Goal: Navigation & Orientation: Understand site structure

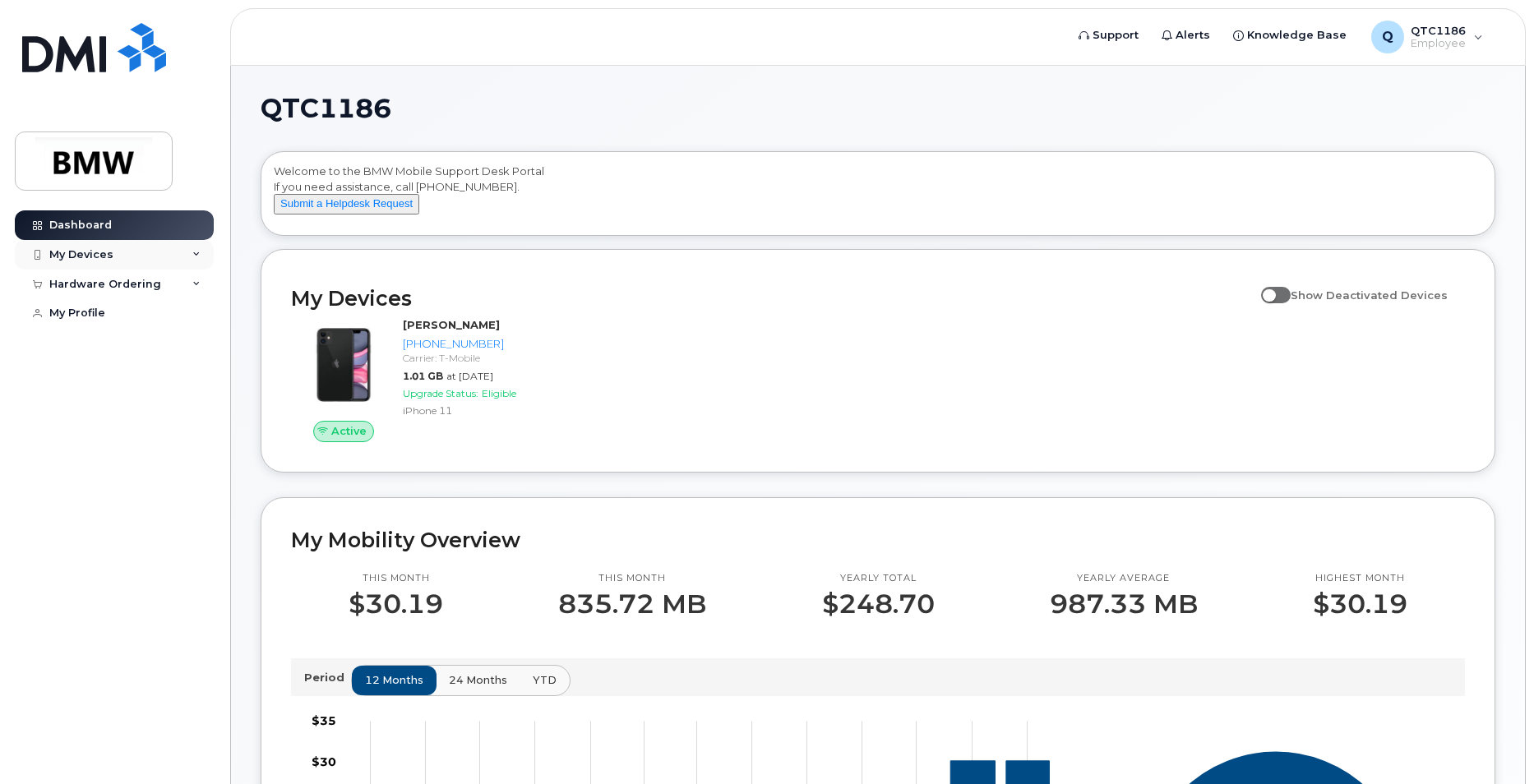
click at [199, 254] on icon at bounding box center [196, 254] width 8 height 8
click at [194, 251] on icon at bounding box center [196, 254] width 8 height 8
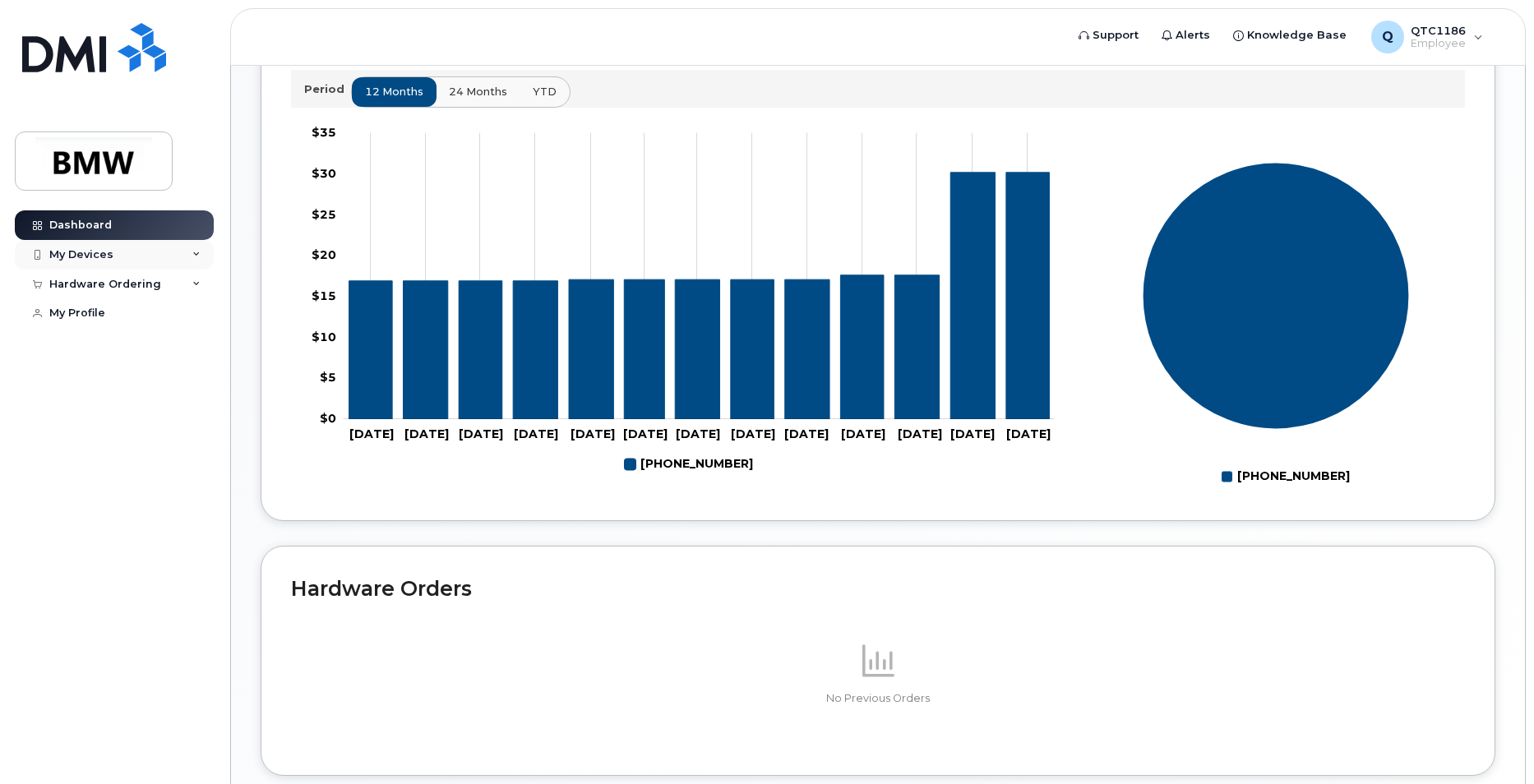
scroll to position [702, 0]
